Goal: Book appointment/travel/reservation

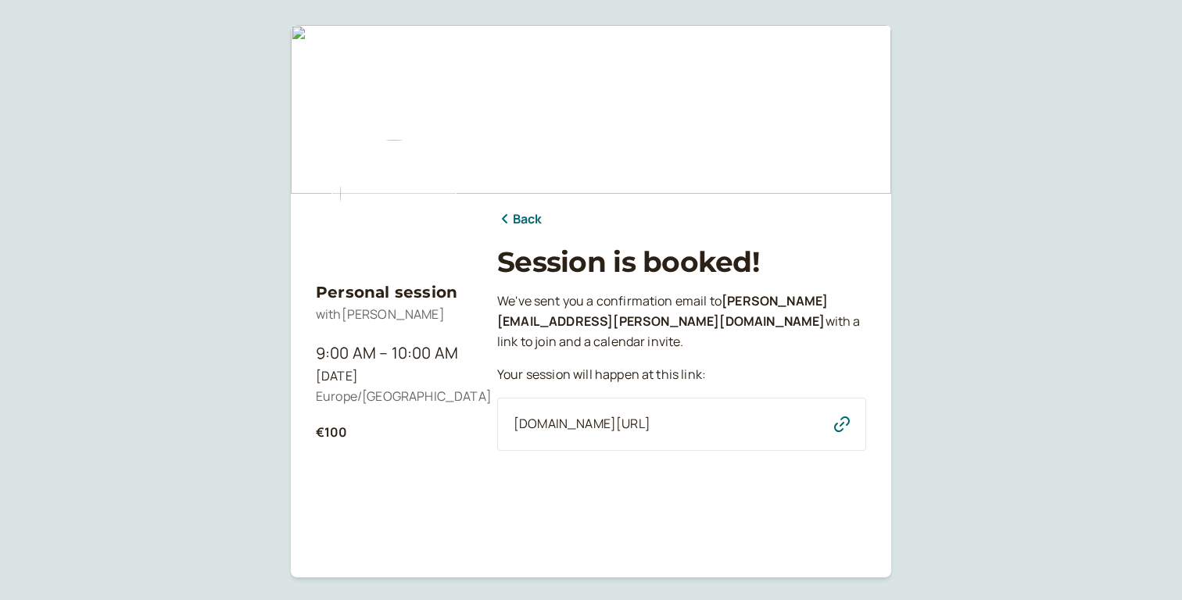
click at [698, 412] on div "[DOMAIN_NAME][URL]" at bounding box center [681, 424] width 369 height 53
click at [673, 439] on div "[DOMAIN_NAME][URL]" at bounding box center [681, 424] width 369 height 53
click at [847, 424] on icon "button" at bounding box center [842, 425] width 16 height 16
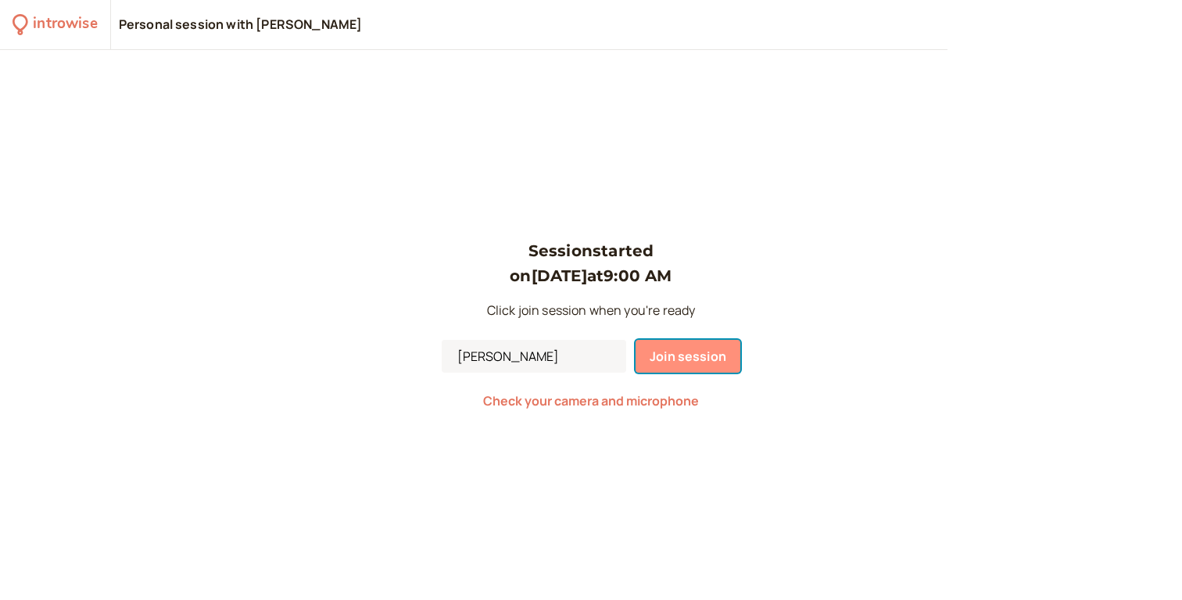
click at [646, 347] on button "Join session" at bounding box center [687, 356] width 105 height 33
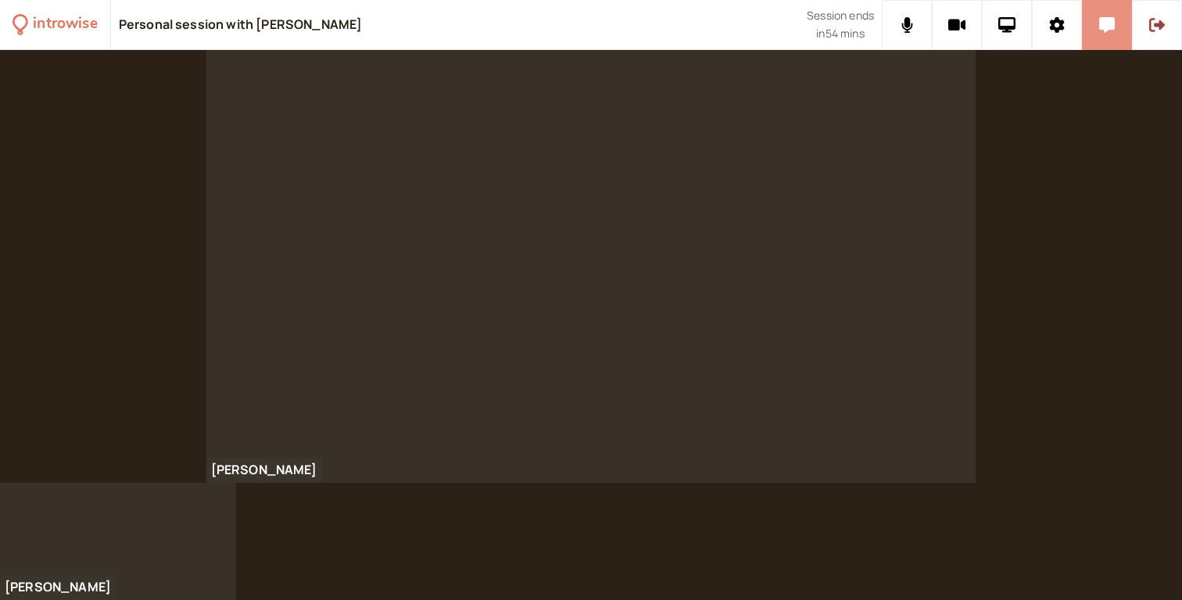
click at [1094, 39] on button at bounding box center [1107, 25] width 50 height 50
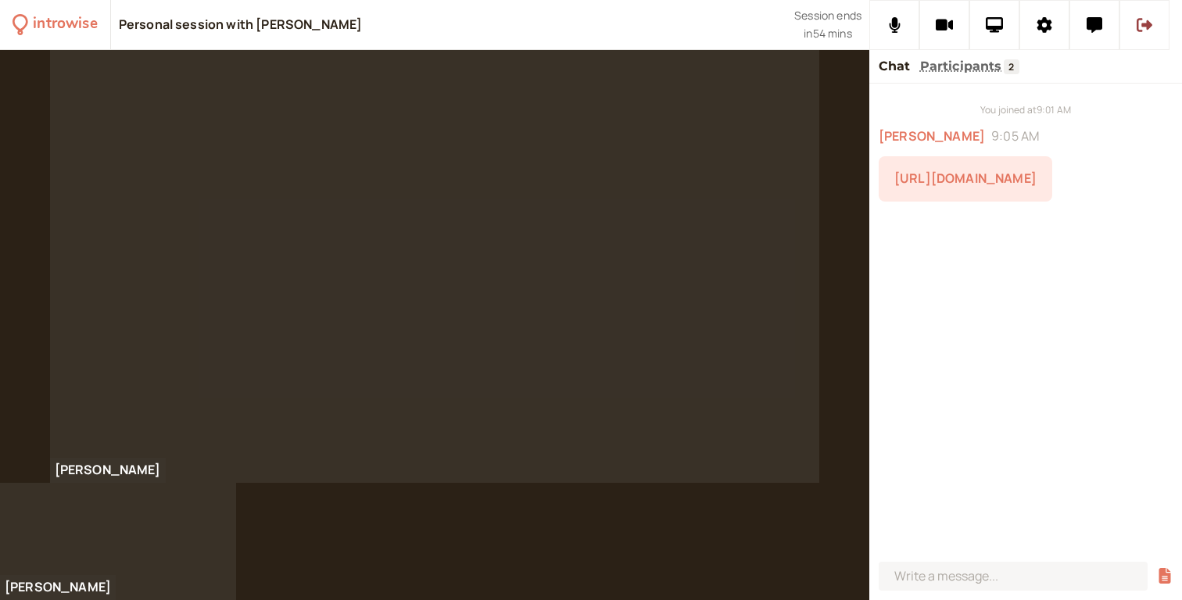
click at [979, 186] on link "[URL][DOMAIN_NAME]" at bounding box center [965, 178] width 142 height 17
click at [974, 242] on link "[URL][DOMAIN_NAME]" at bounding box center [965, 232] width 142 height 17
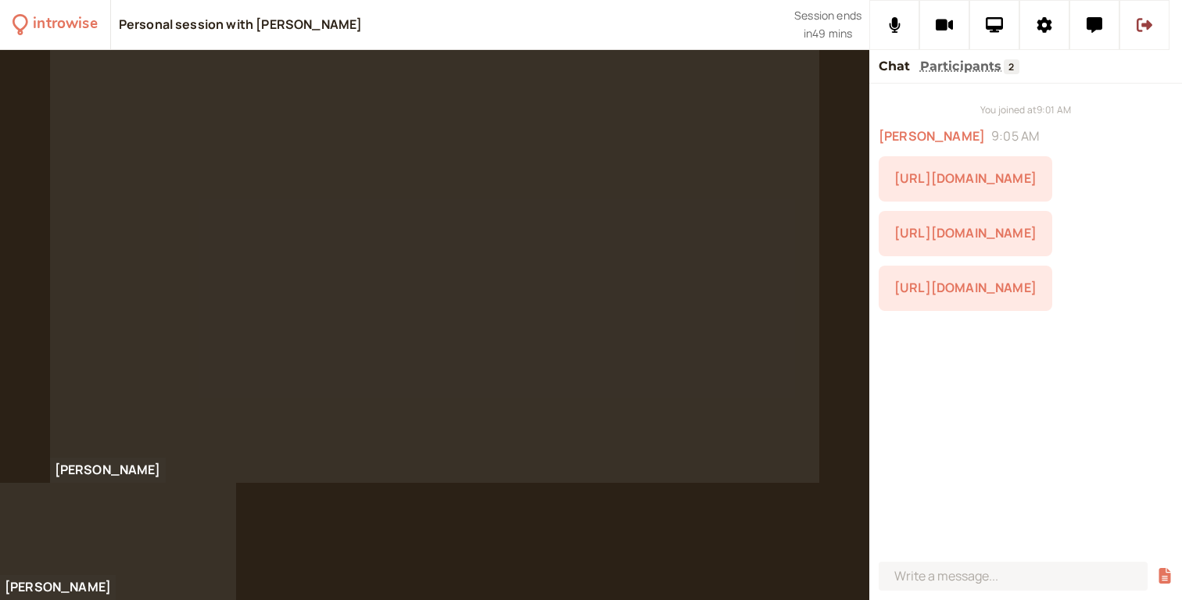
click at [943, 296] on link "[URL][DOMAIN_NAME]" at bounding box center [965, 287] width 142 height 17
click at [660, 541] on div at bounding box center [591, 325] width 1182 height 550
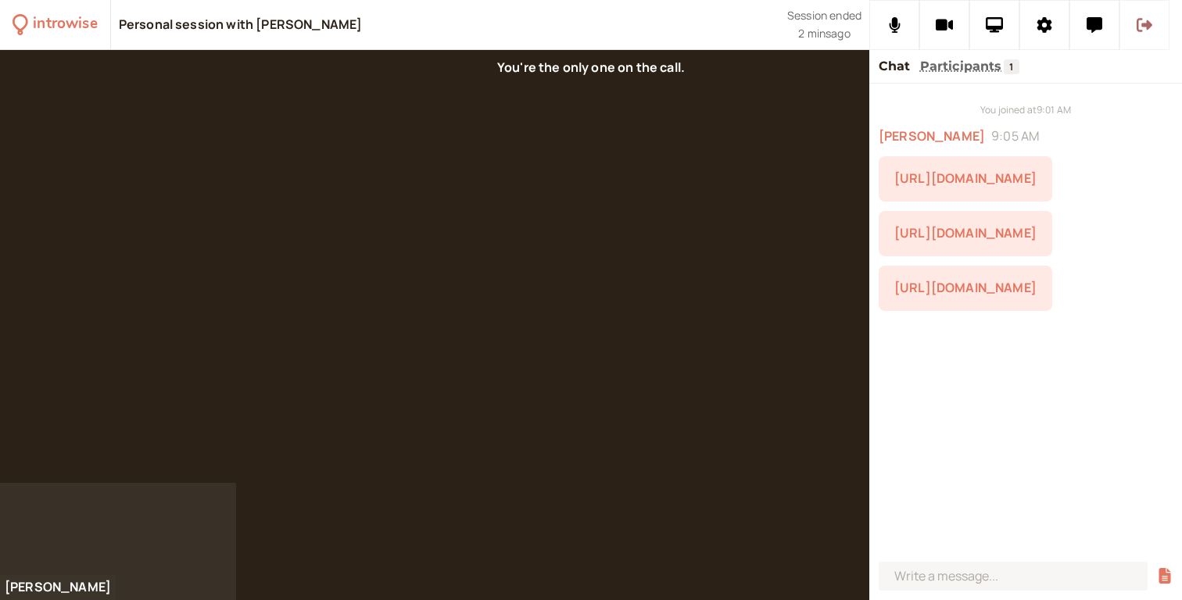
click at [1143, 37] on button at bounding box center [1144, 25] width 50 height 50
